Goal: Task Accomplishment & Management: Use online tool/utility

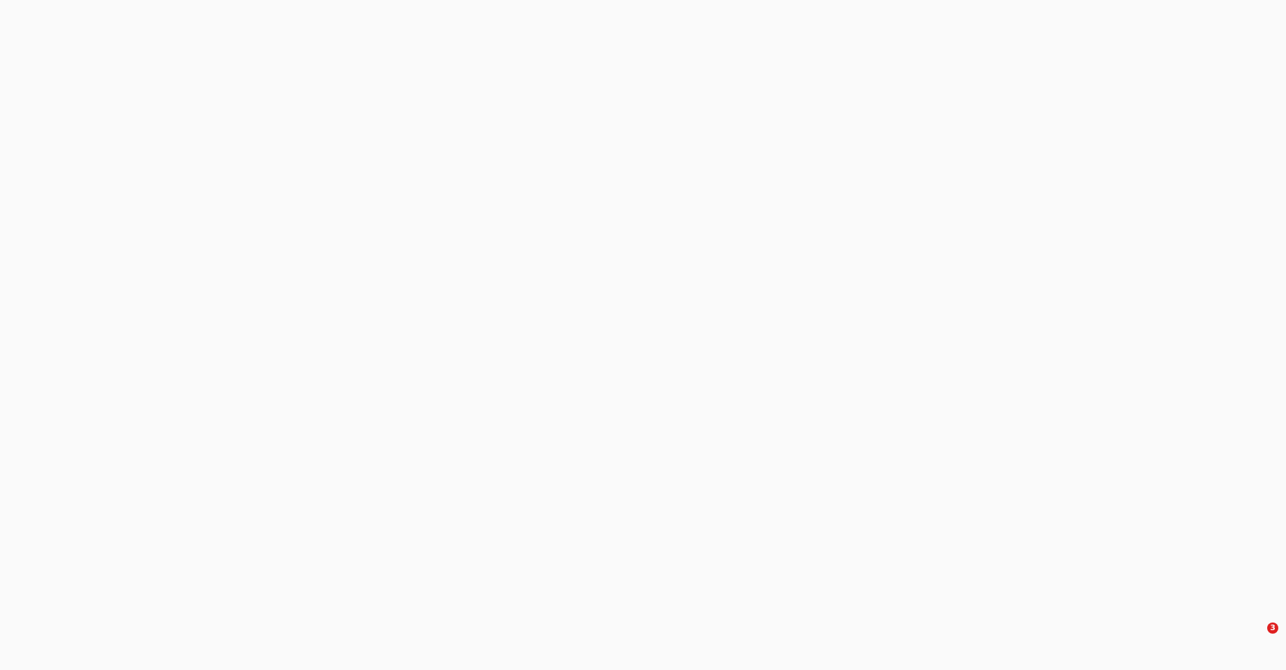
select select "3"
select select "0"
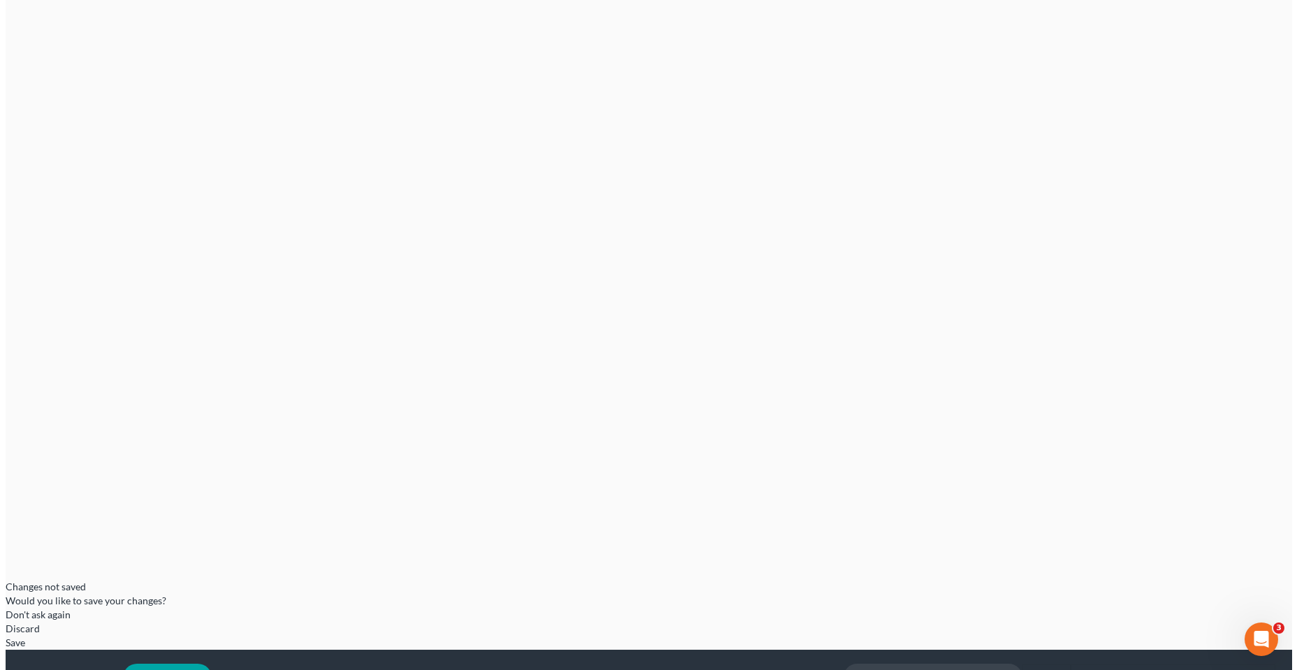
scroll to position [59, 0]
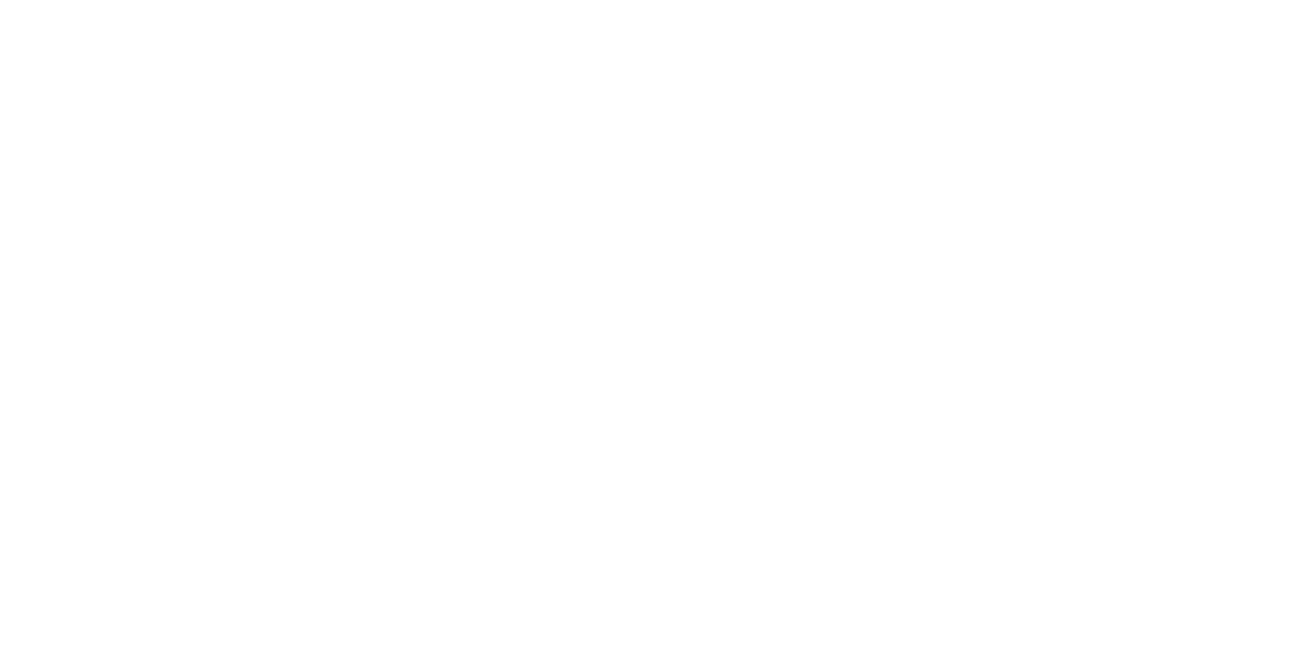
type input "[PERSON_NAME][EMAIL_ADDRESS][DOMAIN_NAME]"
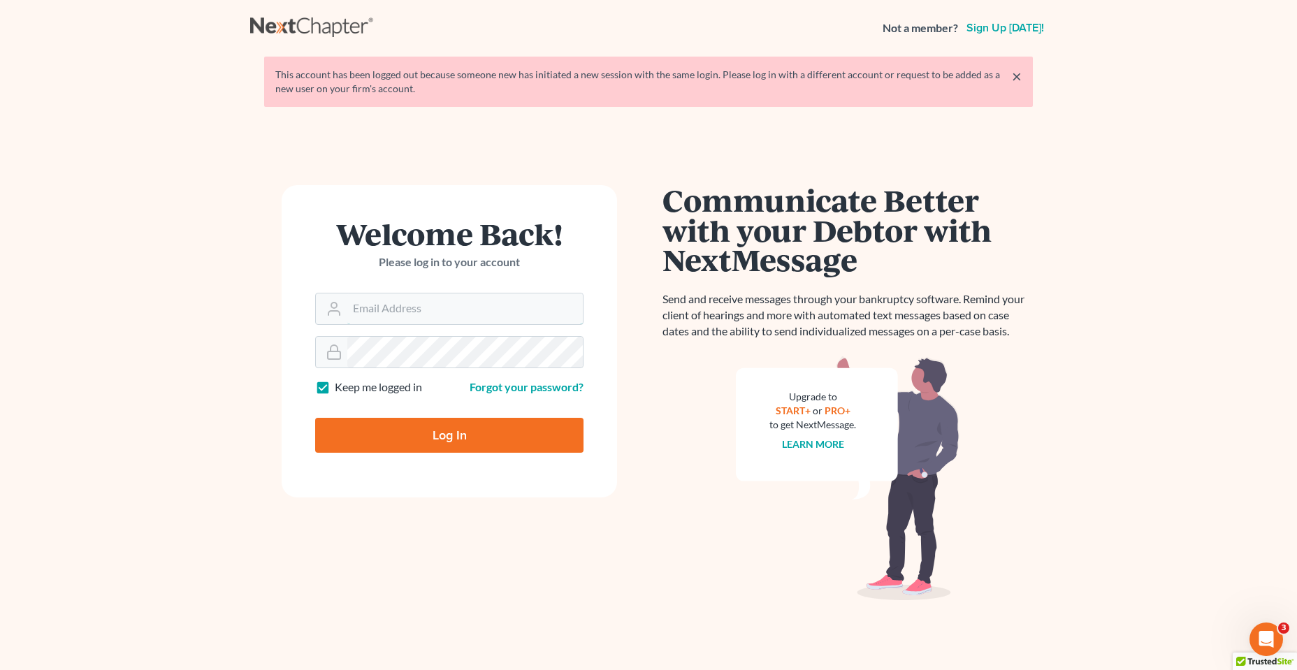
type input "[PERSON_NAME][EMAIL_ADDRESS][DOMAIN_NAME]"
click at [460, 438] on input "Log In" at bounding box center [449, 435] width 268 height 35
type input "Thinking..."
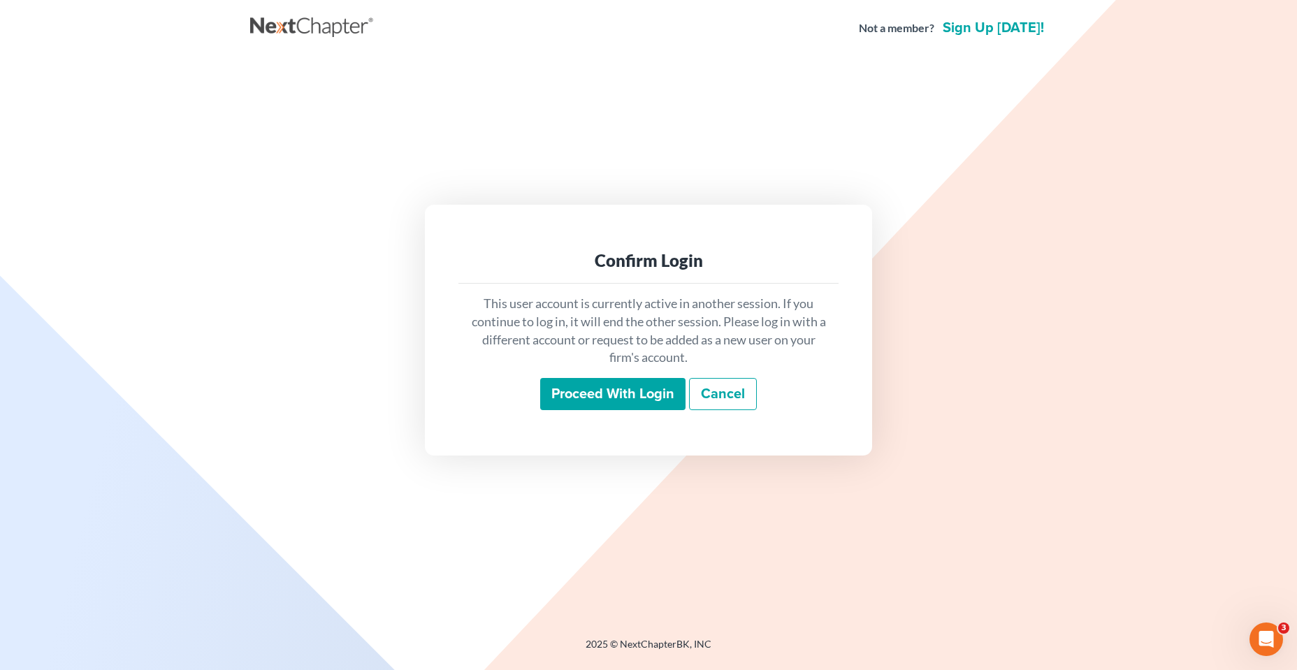
click at [588, 402] on input "Proceed with login" at bounding box center [612, 394] width 145 height 32
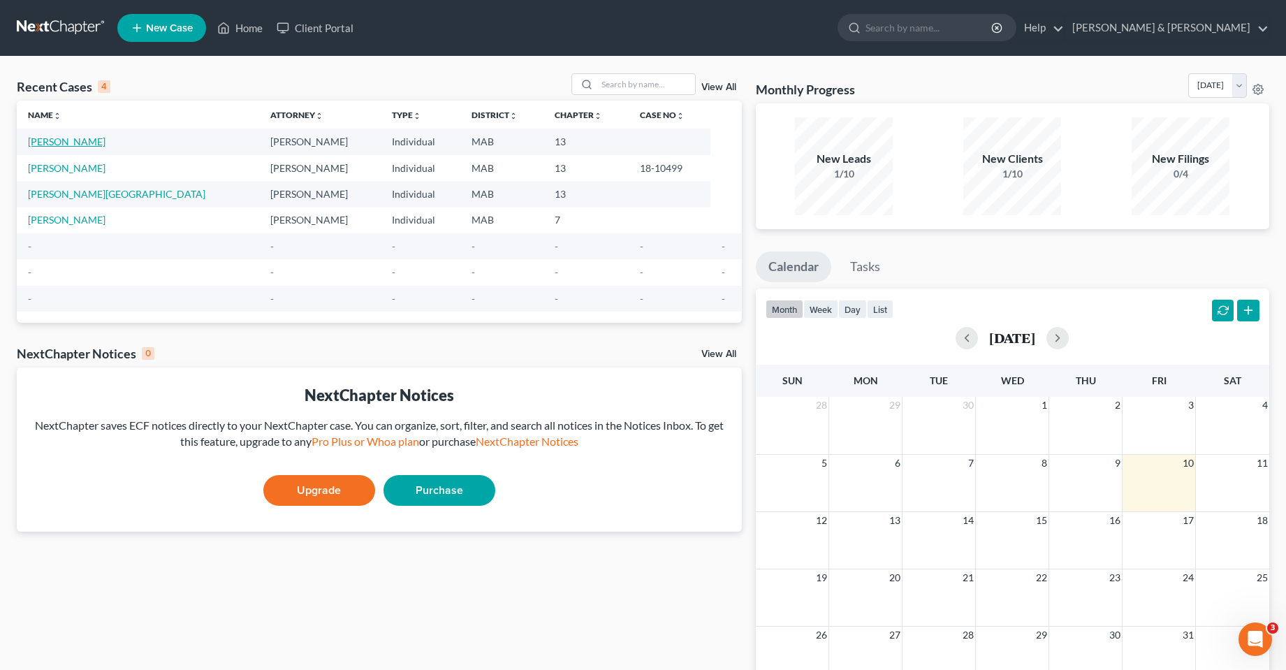
click at [98, 142] on link "[PERSON_NAME]" at bounding box center [67, 142] width 78 height 12
select select "3"
select select "0"
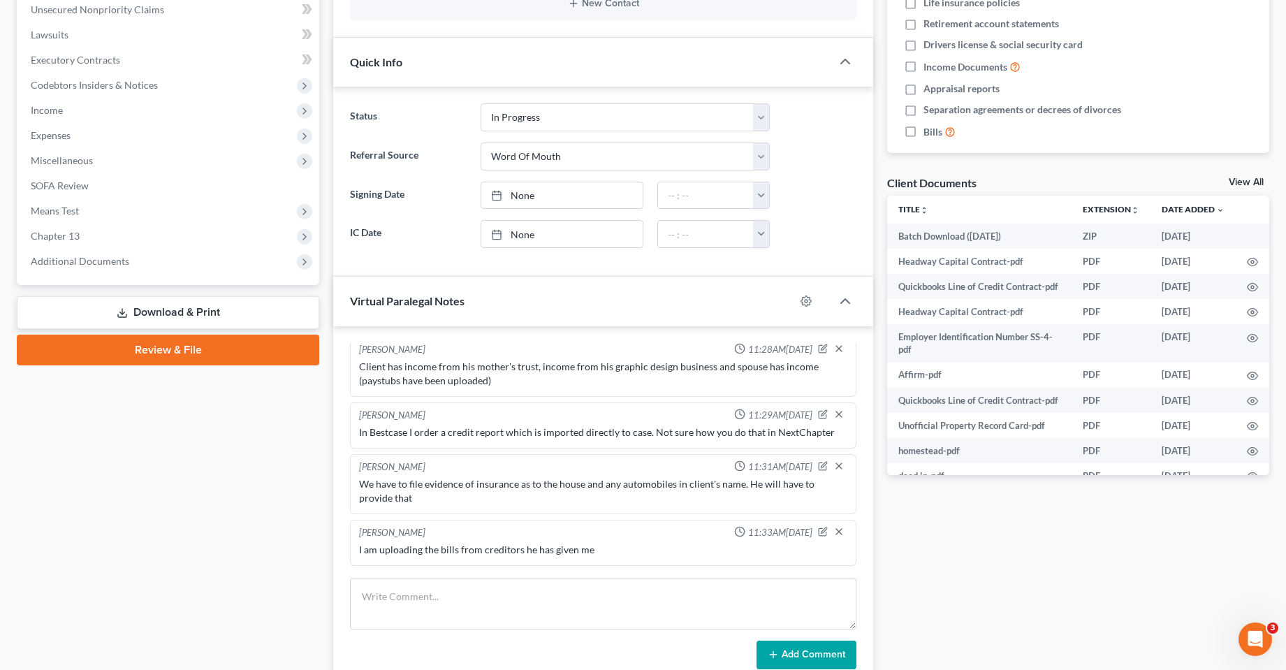
scroll to position [652, 0]
click at [427, 590] on textarea at bounding box center [603, 604] width 506 height 52
type textarea "Some or all of those may not show up on credit report"
click at [813, 657] on button "Add Comment" at bounding box center [807, 655] width 100 height 29
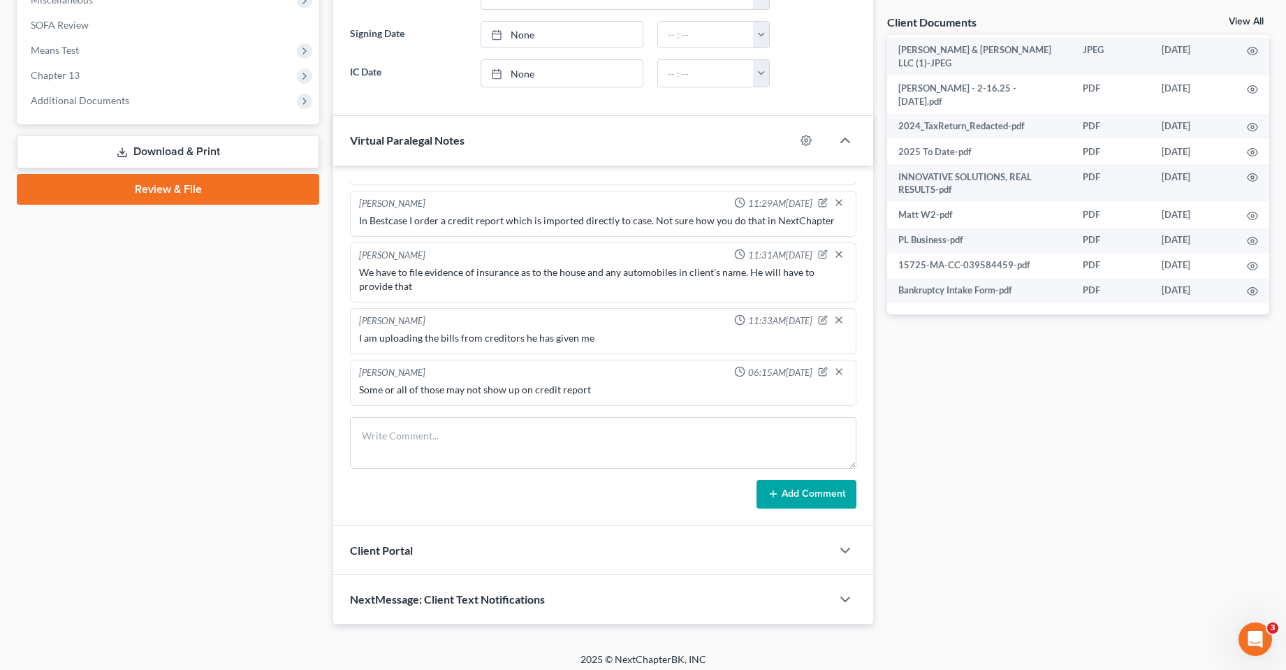
scroll to position [518, 0]
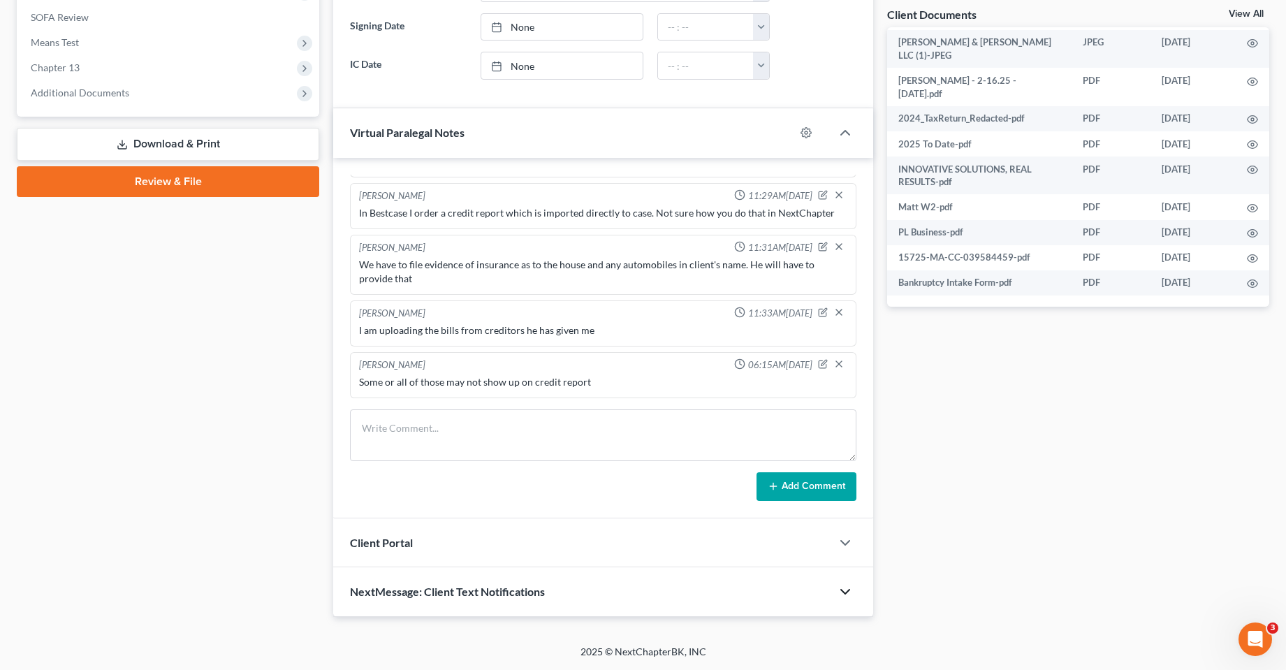
click at [842, 590] on polyline "button" at bounding box center [845, 592] width 8 height 4
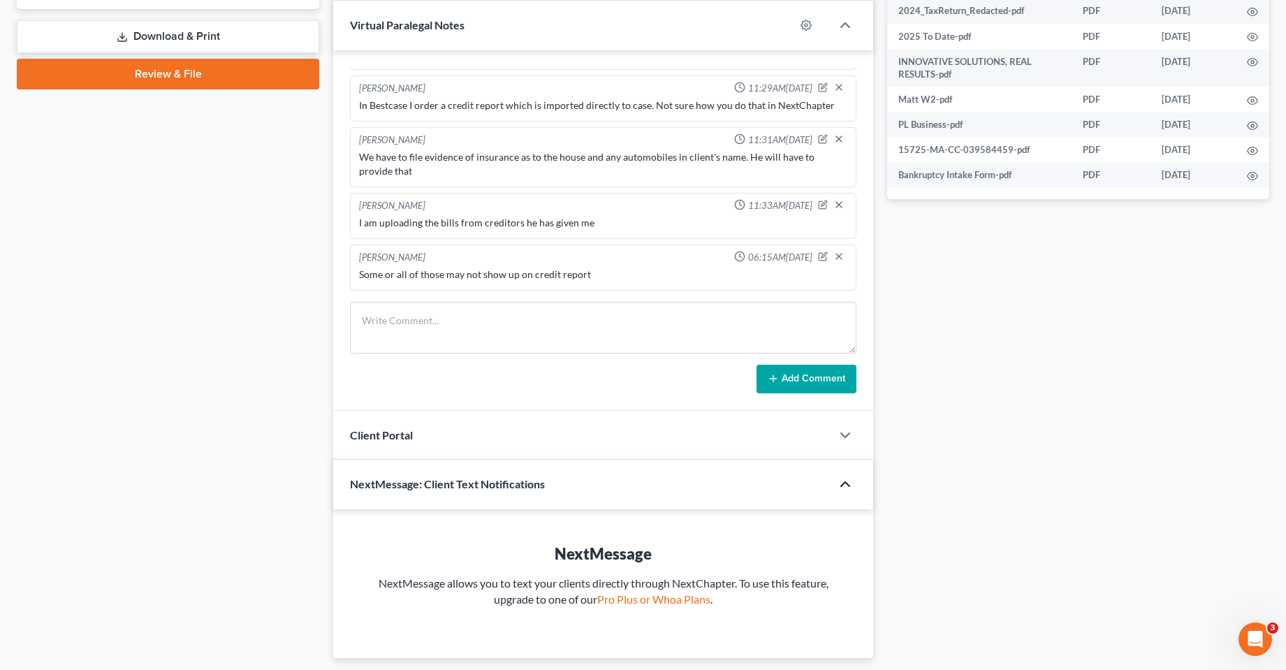
scroll to position [657, 0]
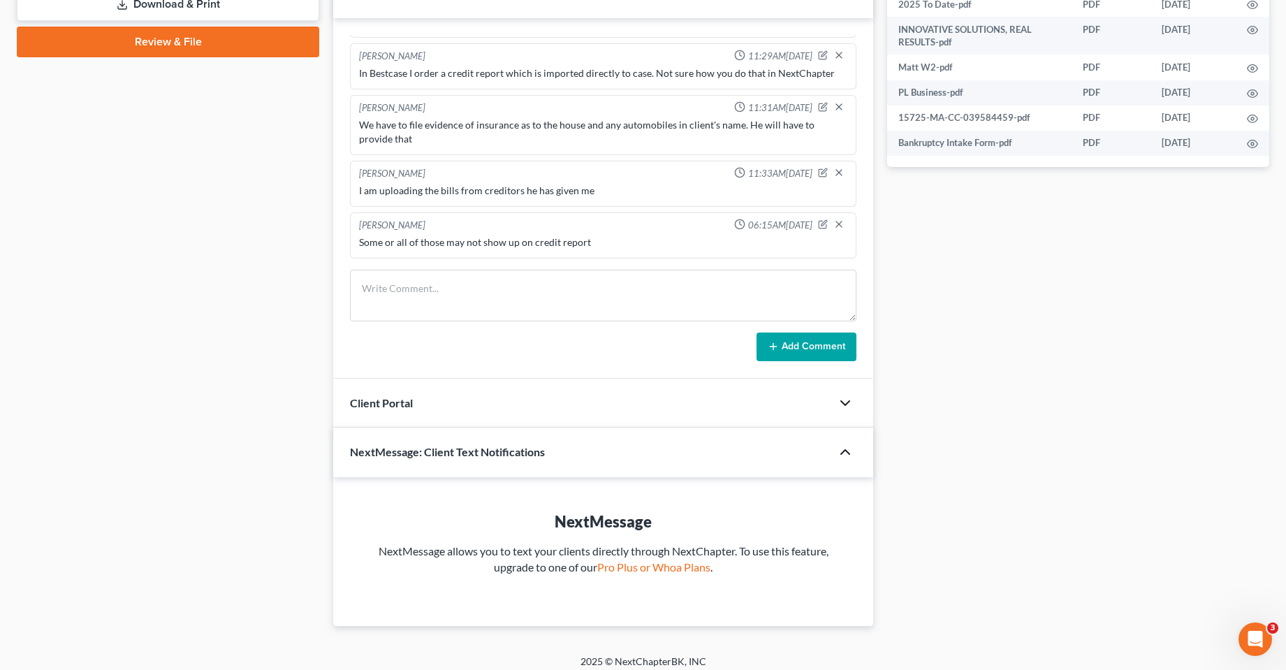
click at [844, 404] on icon "button" at bounding box center [845, 403] width 17 height 17
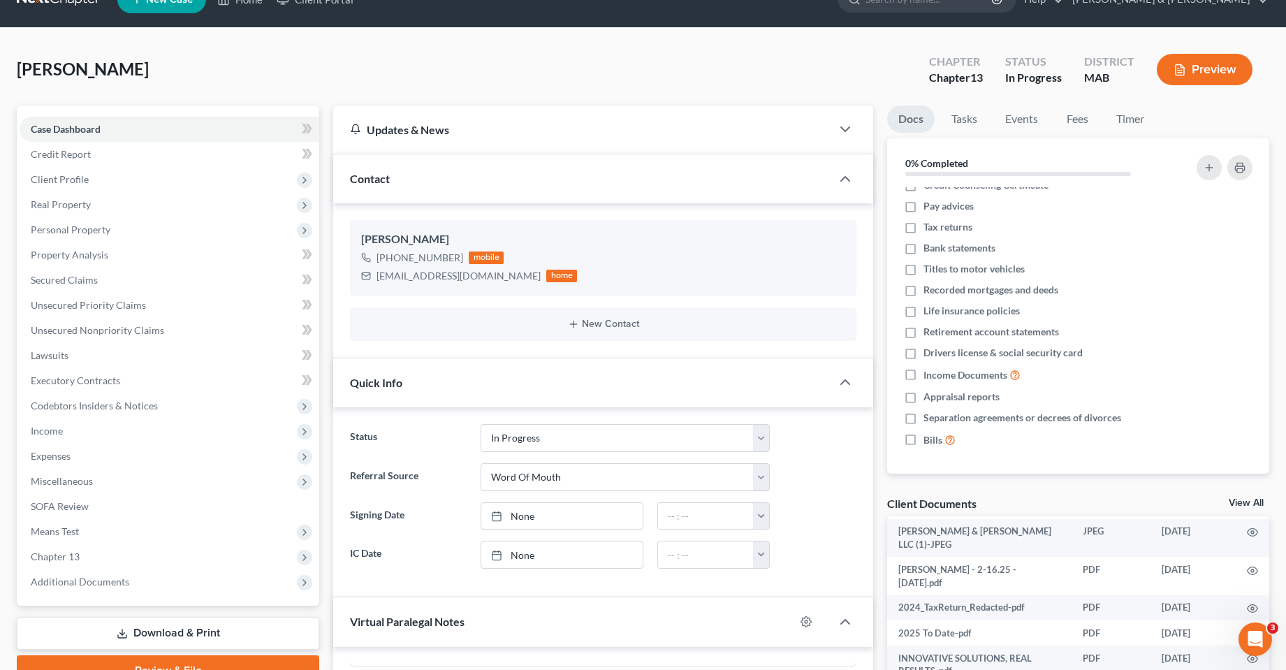
scroll to position [0, 0]
